Goal: Transaction & Acquisition: Purchase product/service

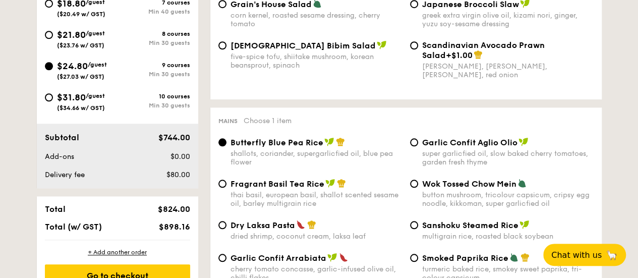
scroll to position [403, 0]
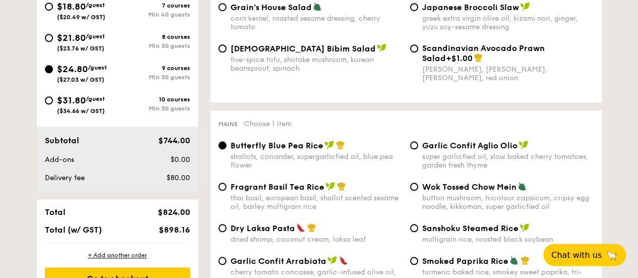
click at [97, 102] on div "$31.80 /guest ($34.66 w/ GST)" at bounding box center [81, 103] width 48 height 21
click at [53, 102] on input "$31.80 /guest ($34.66 w/ GST) 10 courses Min 30 guests" at bounding box center [49, 100] width 8 height 8
radio input "true"
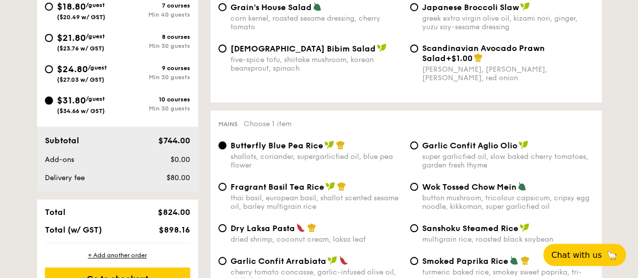
radio input "true"
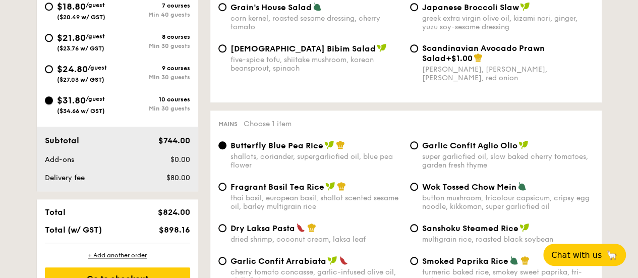
radio input "true"
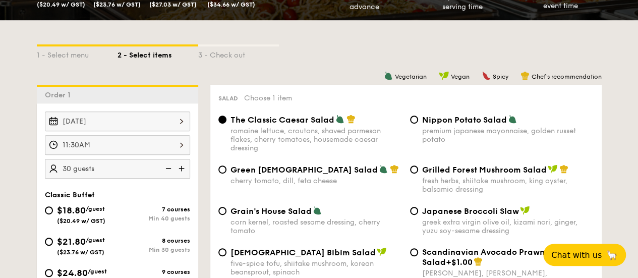
scroll to position [202, 0]
